Goal: Book appointment/travel/reservation

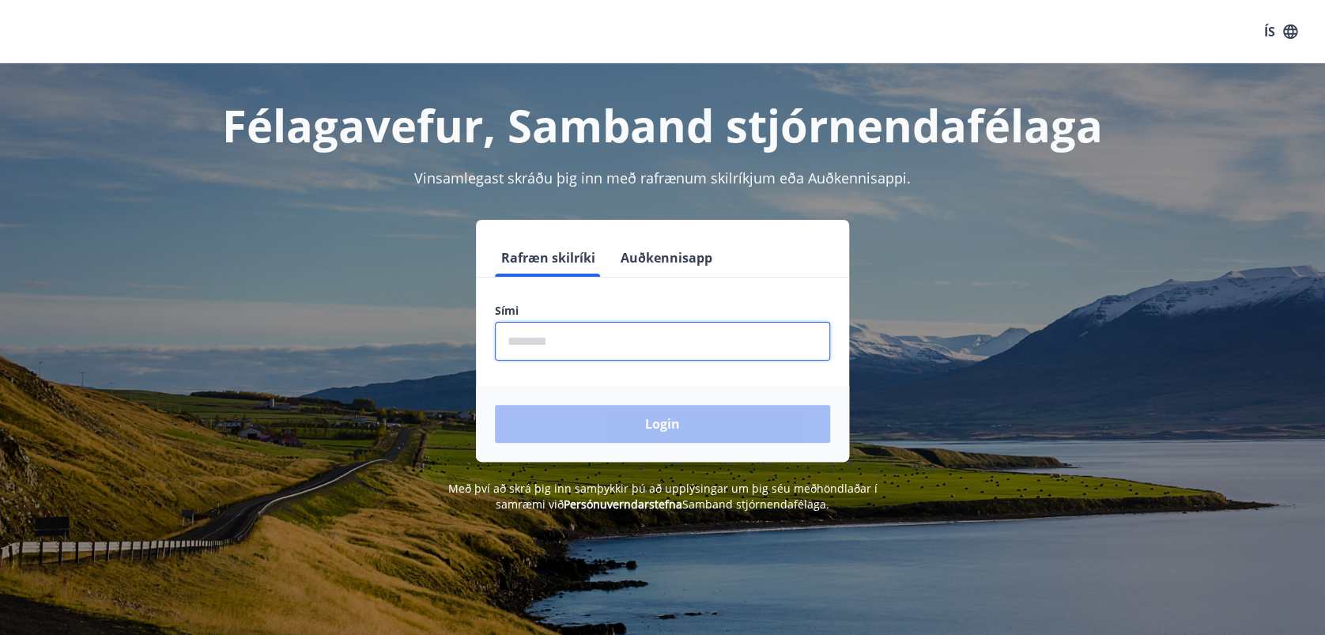
click at [586, 348] on input "phone" at bounding box center [662, 341] width 335 height 39
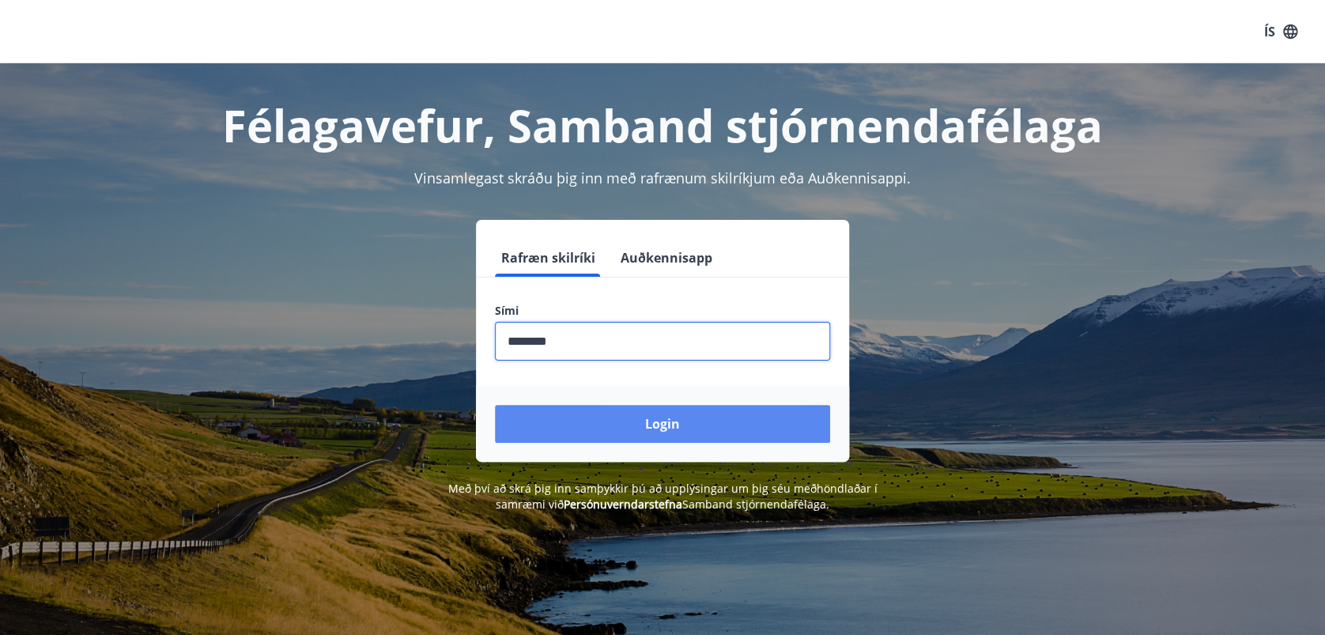
type input "********"
click at [662, 424] on button "Login" at bounding box center [662, 424] width 335 height 38
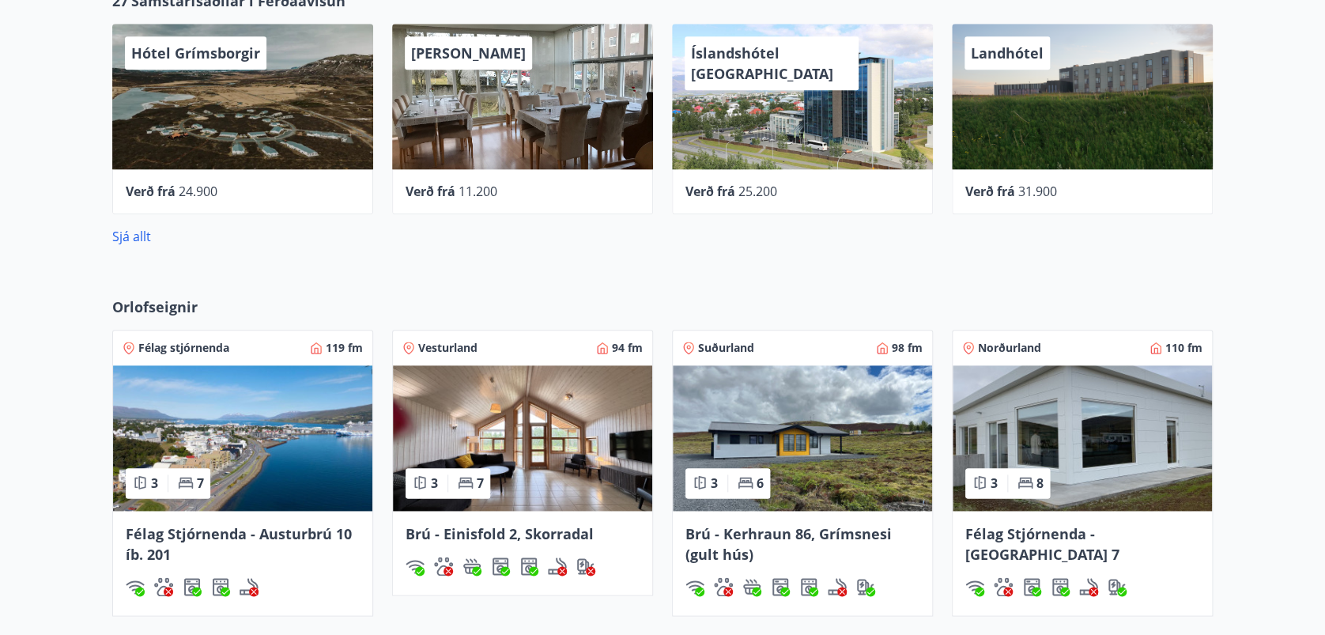
scroll to position [843, 0]
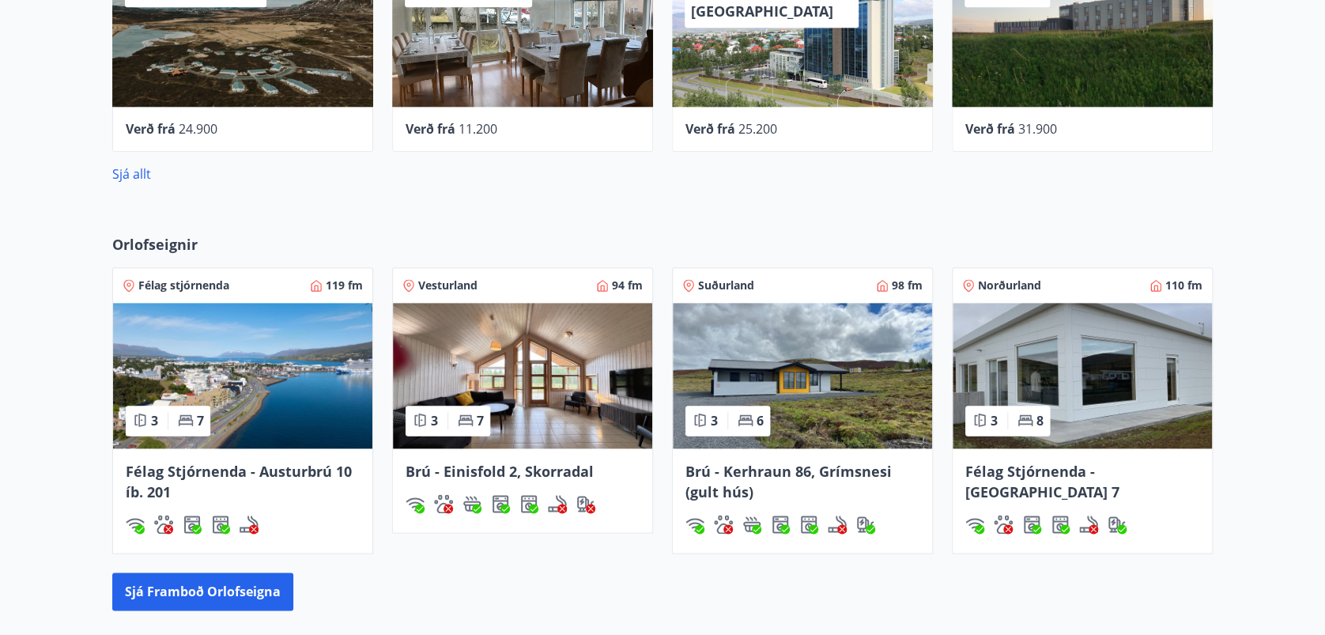
click at [1070, 467] on span "Félag Stjórnenda - Hvassaland 7" at bounding box center [1042, 482] width 154 height 40
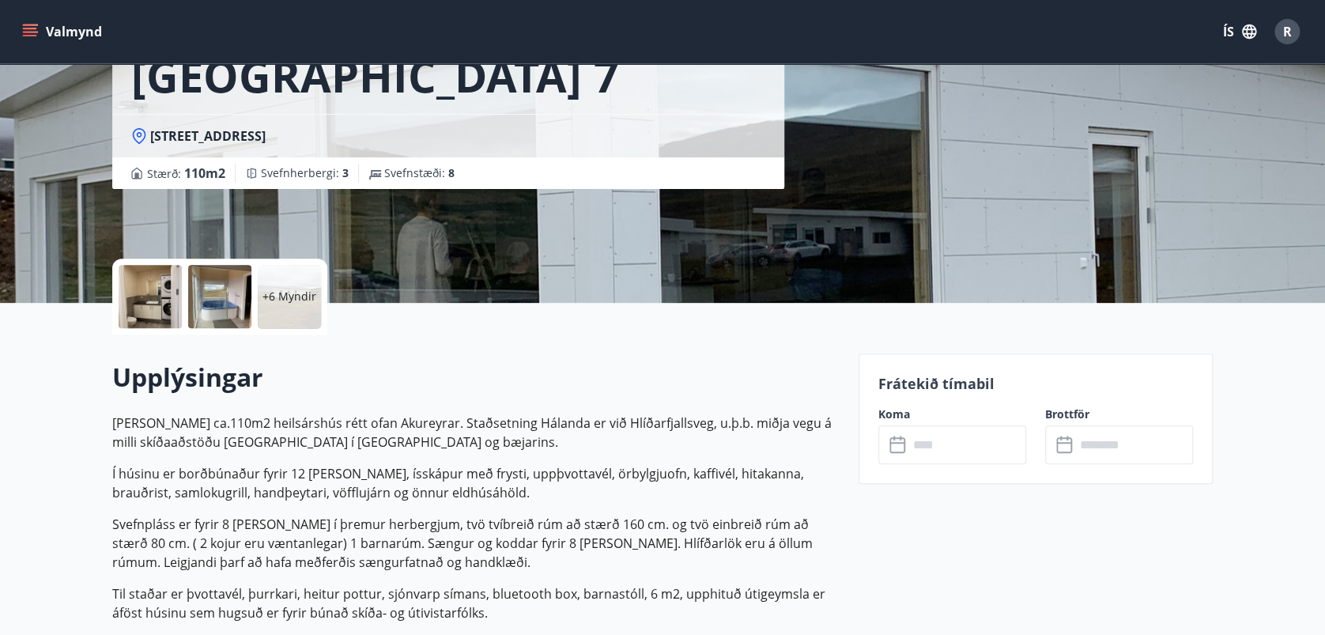
scroll to position [210, 0]
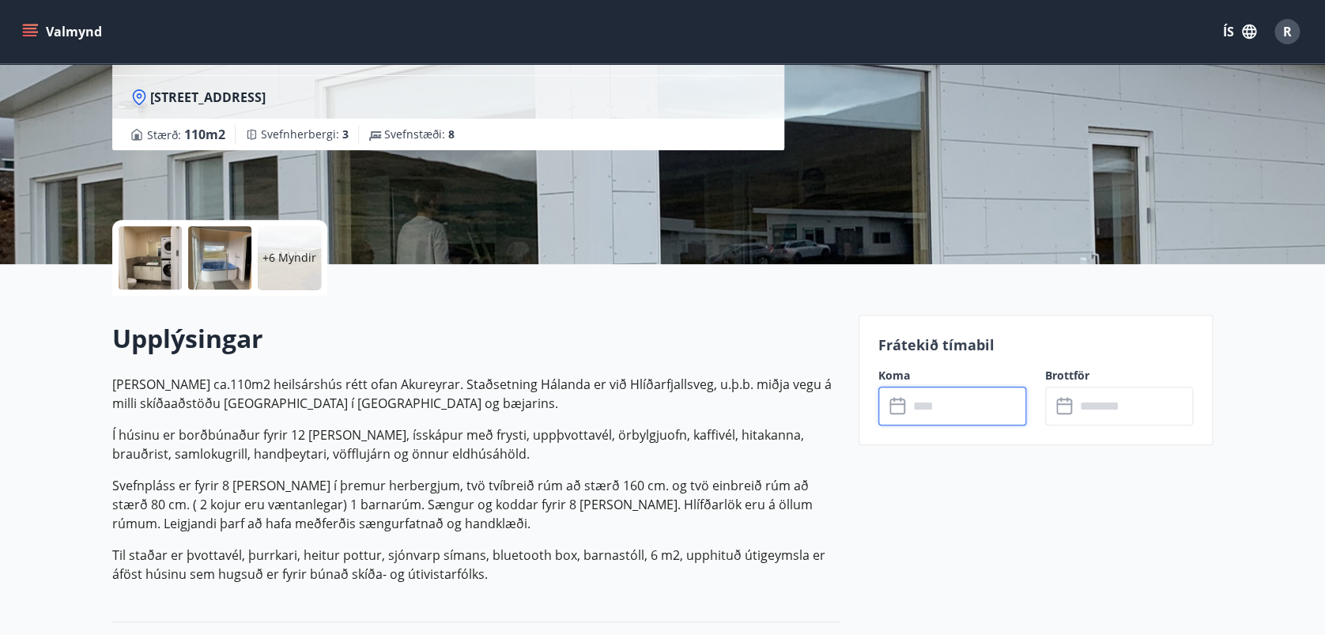
click at [954, 394] on input "text" at bounding box center [968, 406] width 118 height 39
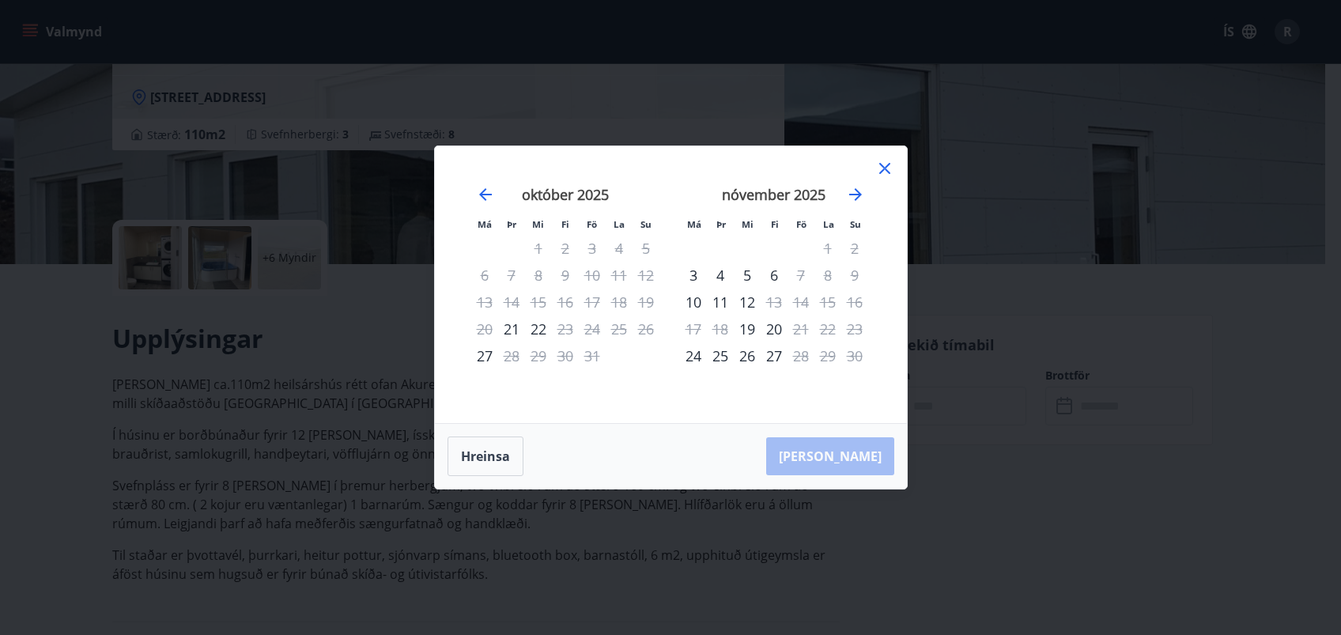
click at [886, 171] on icon at bounding box center [884, 168] width 11 height 11
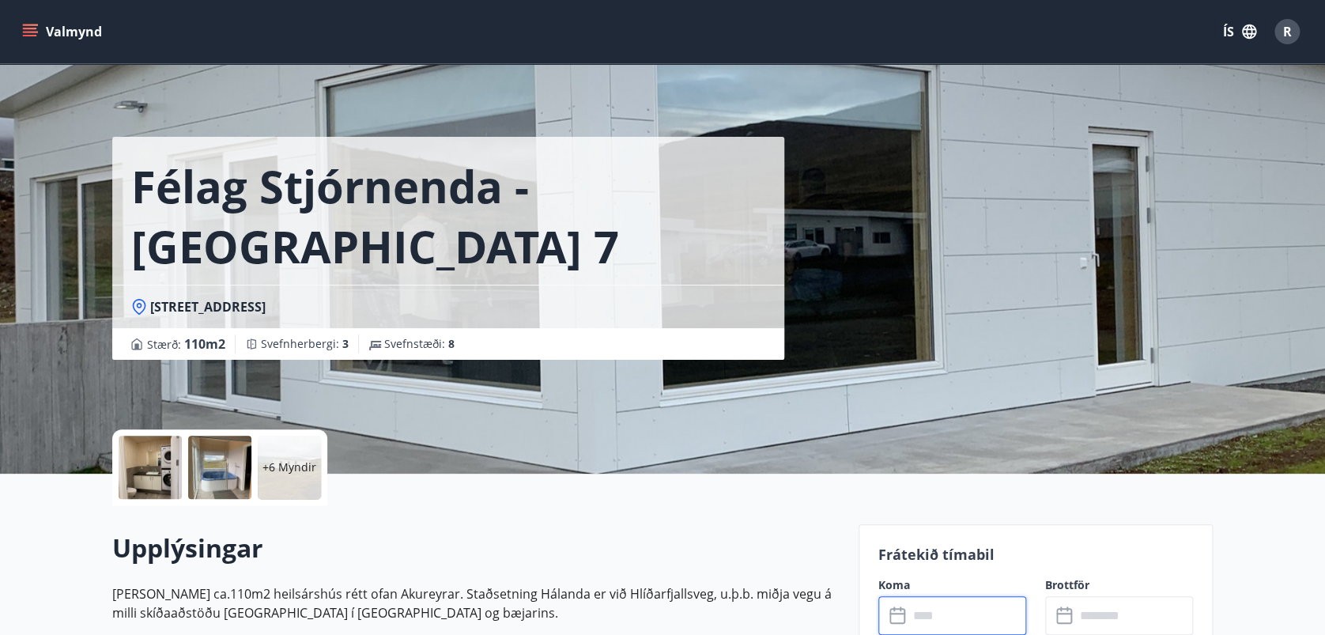
scroll to position [0, 0]
click at [38, 29] on button "Valmynd" at bounding box center [63, 31] width 89 height 28
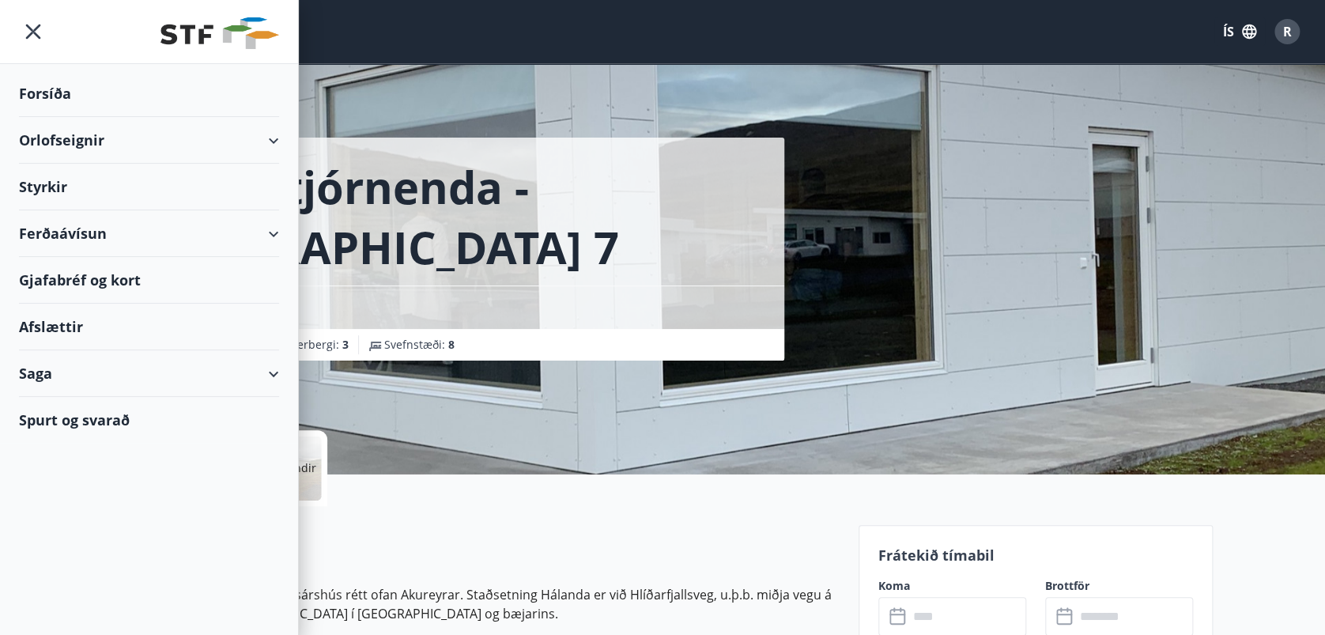
click at [272, 139] on div "Orlofseignir" at bounding box center [149, 140] width 260 height 47
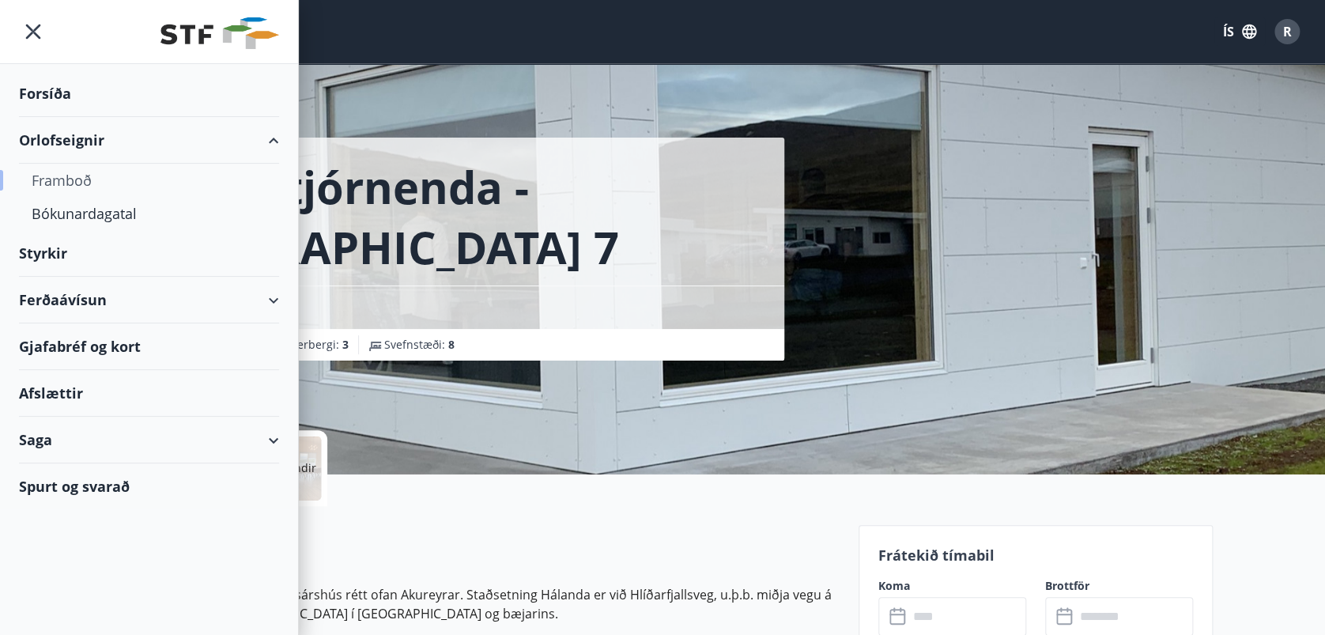
click at [62, 182] on div "Framboð" at bounding box center [149, 180] width 235 height 33
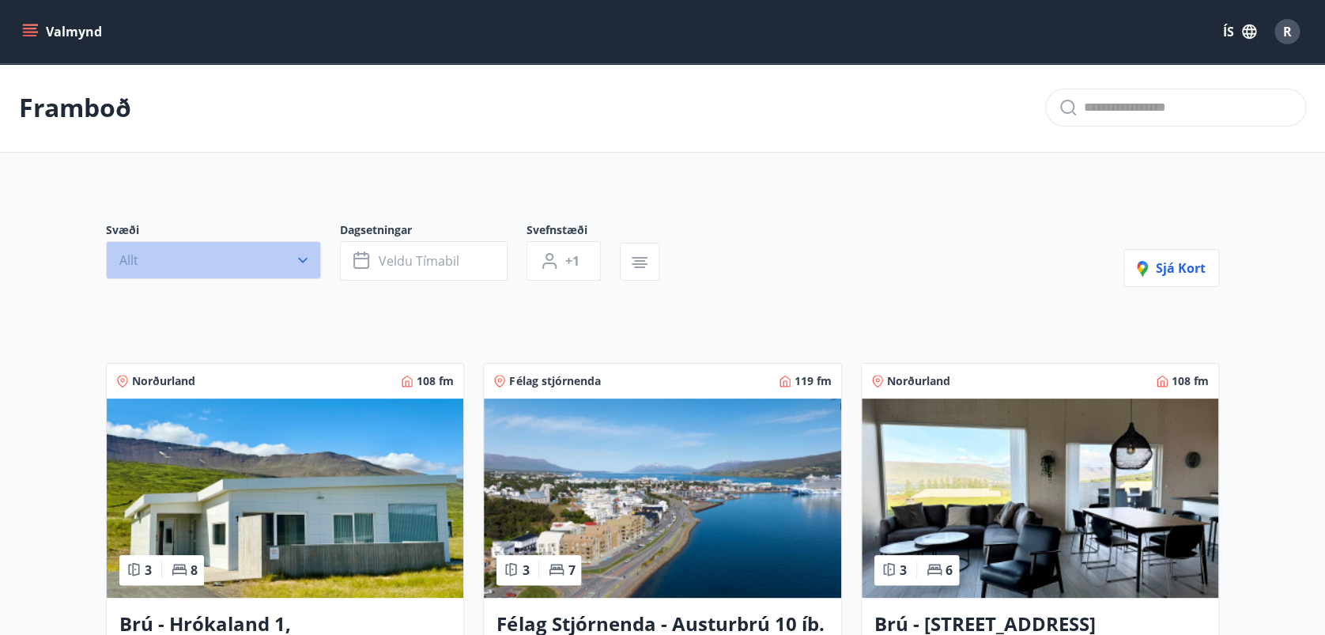
click at [305, 253] on icon "button" at bounding box center [303, 260] width 16 height 16
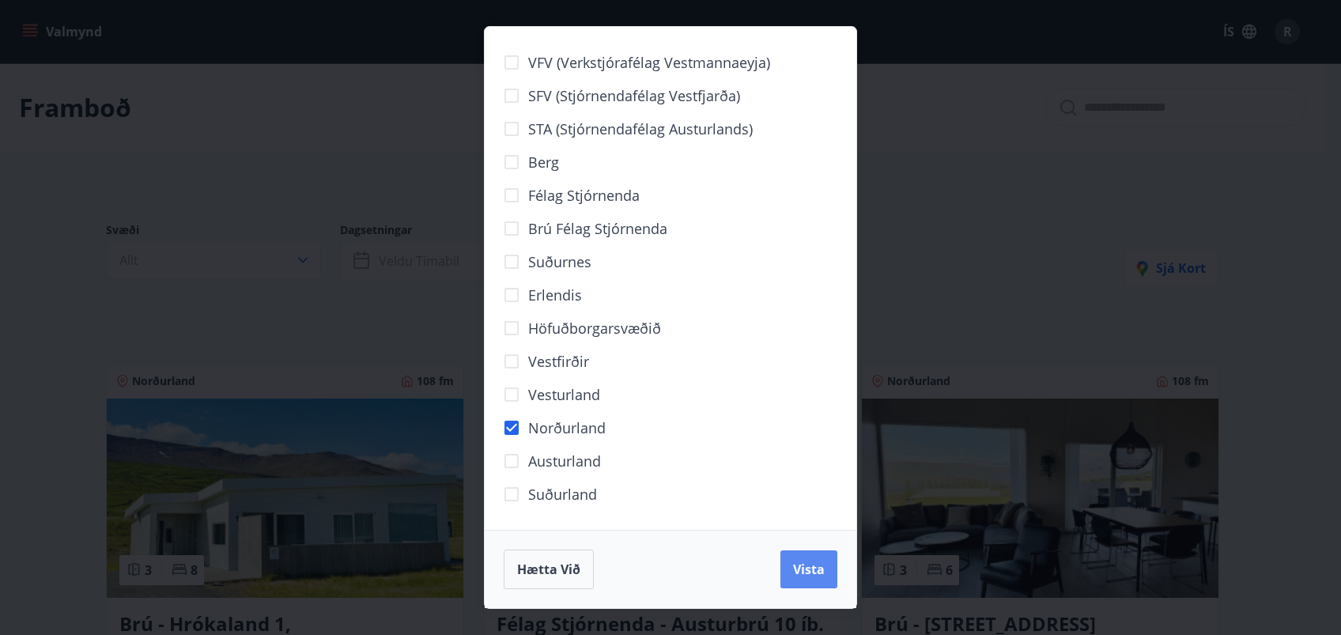
click at [810, 567] on span "Vista" at bounding box center [809, 569] width 32 height 17
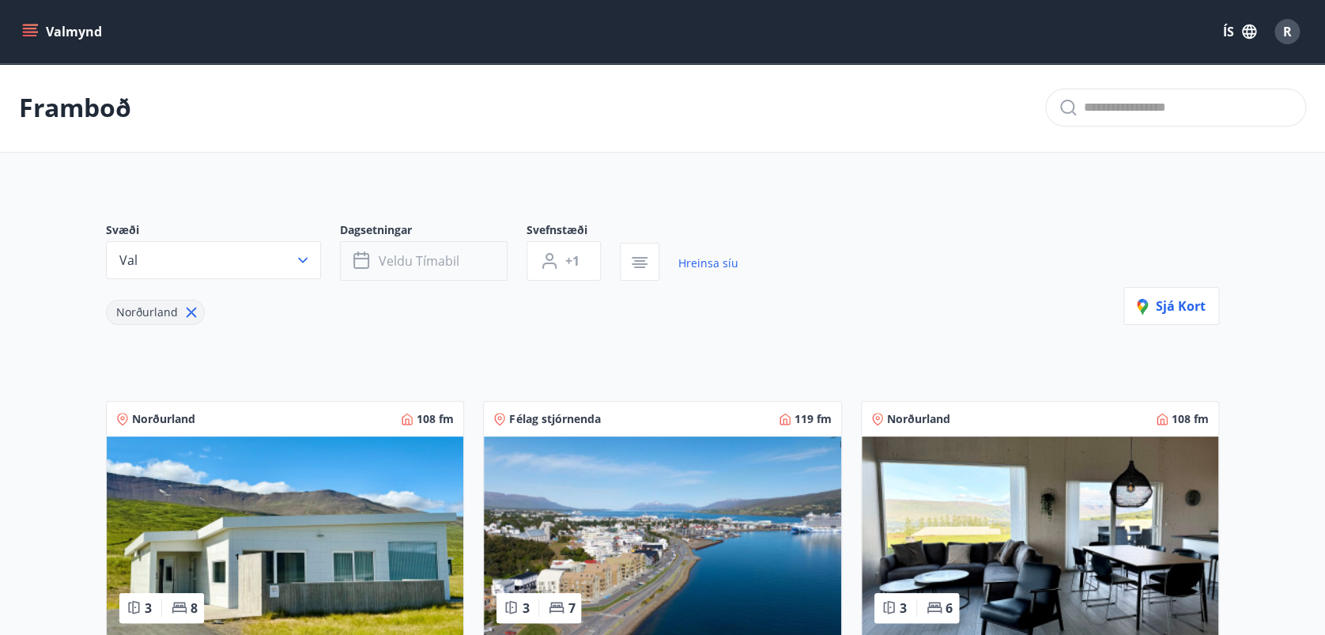
click at [482, 264] on button "Veldu tímabil" at bounding box center [424, 261] width 168 height 40
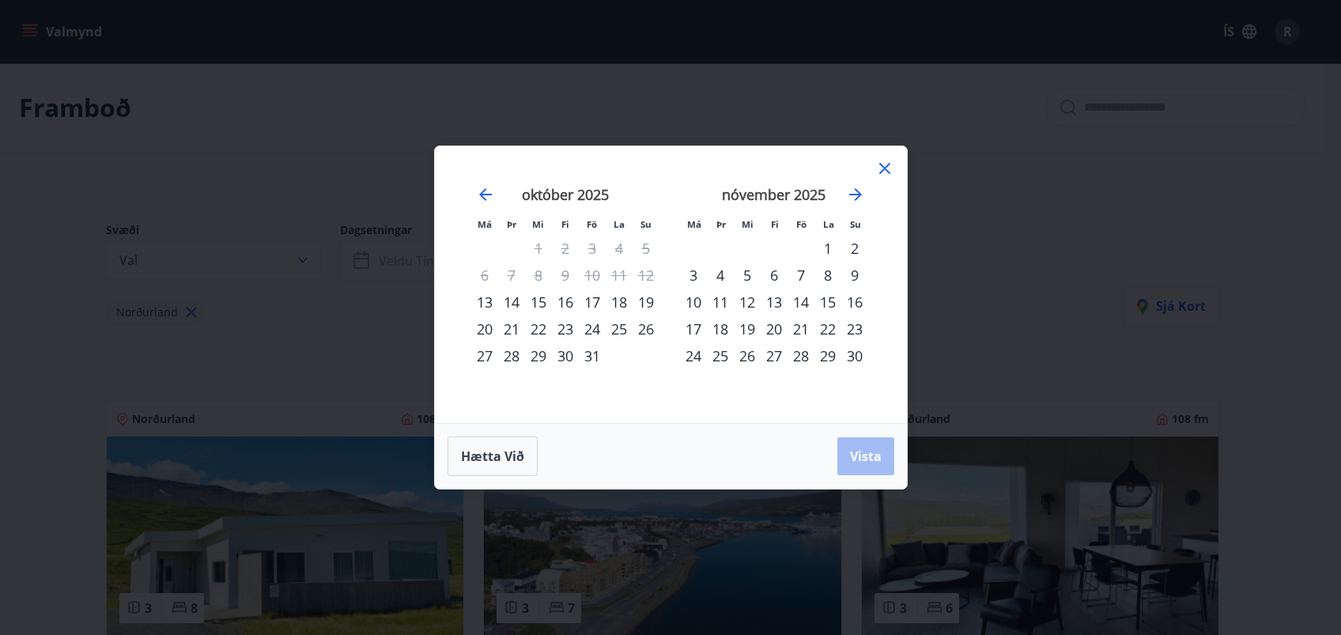
drag, startPoint x: 590, startPoint y: 331, endPoint x: 609, endPoint y: 321, distance: 21.2
click at [593, 329] on div "24" at bounding box center [592, 329] width 27 height 27
click at [644, 330] on div "26" at bounding box center [646, 329] width 27 height 27
click at [858, 461] on span "Vista" at bounding box center [866, 456] width 32 height 17
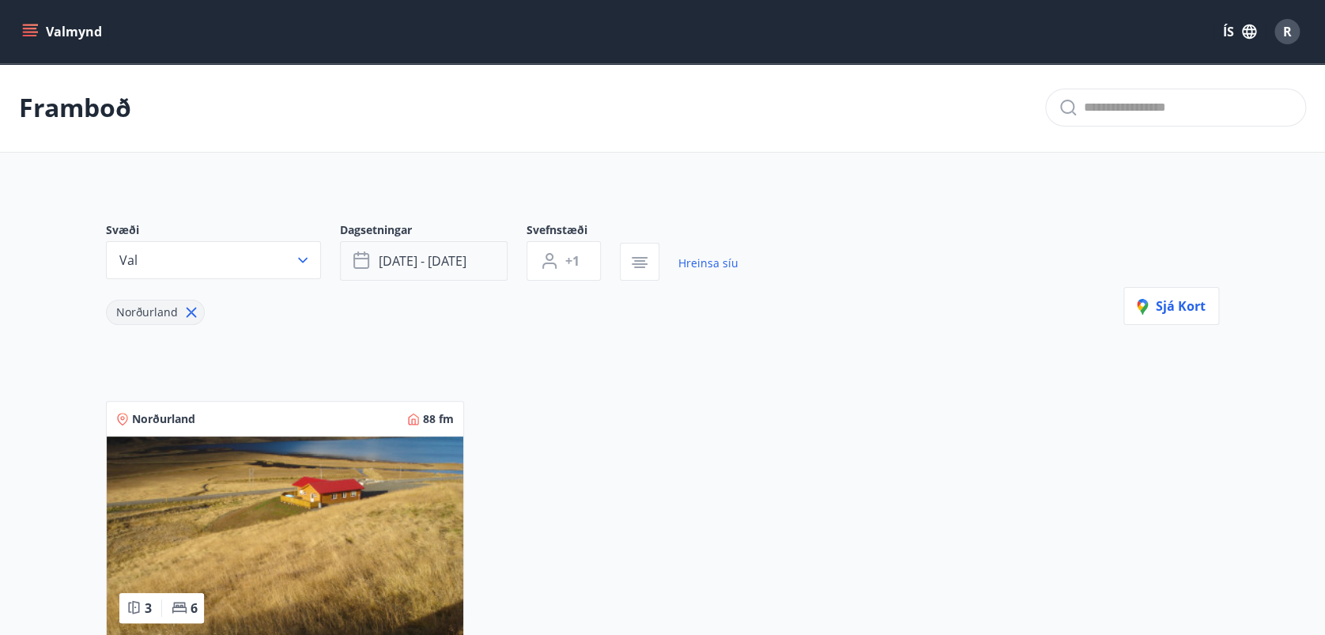
click at [442, 264] on span "okt 24 - okt 26" at bounding box center [423, 260] width 88 height 17
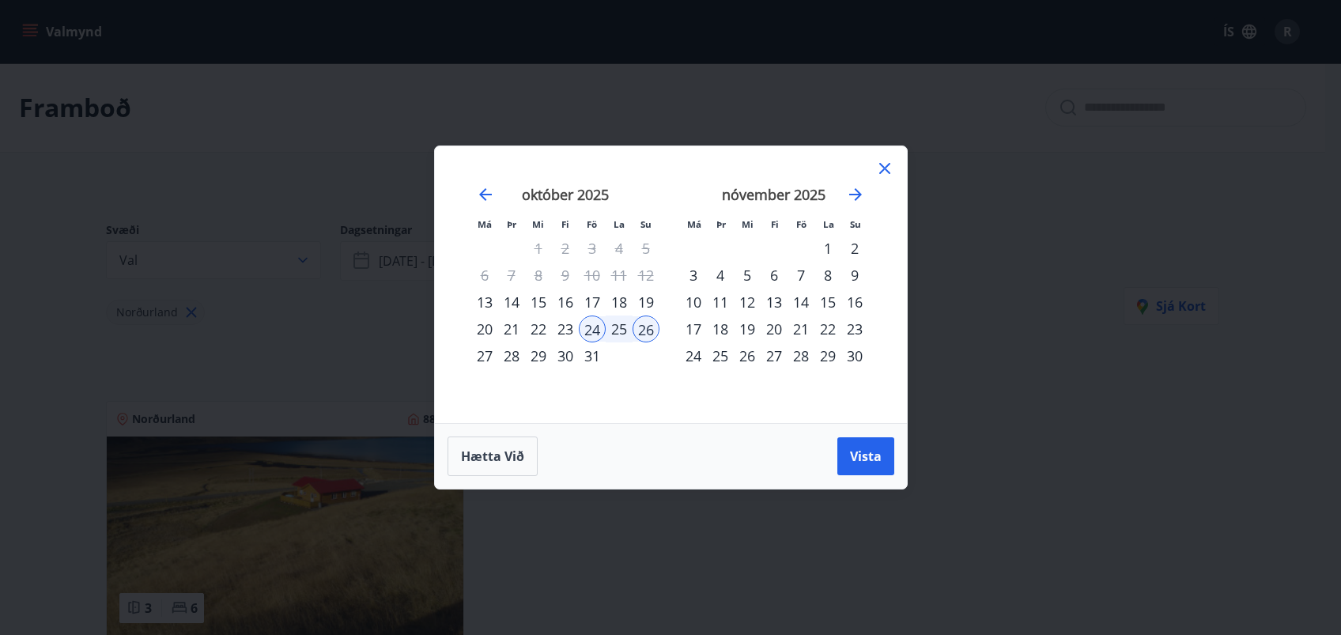
click at [620, 300] on div "18" at bounding box center [619, 302] width 27 height 27
click at [484, 326] on div "20" at bounding box center [484, 329] width 27 height 27
click at [859, 460] on span "Vista" at bounding box center [866, 456] width 32 height 17
